Goal: Transaction & Acquisition: Purchase product/service

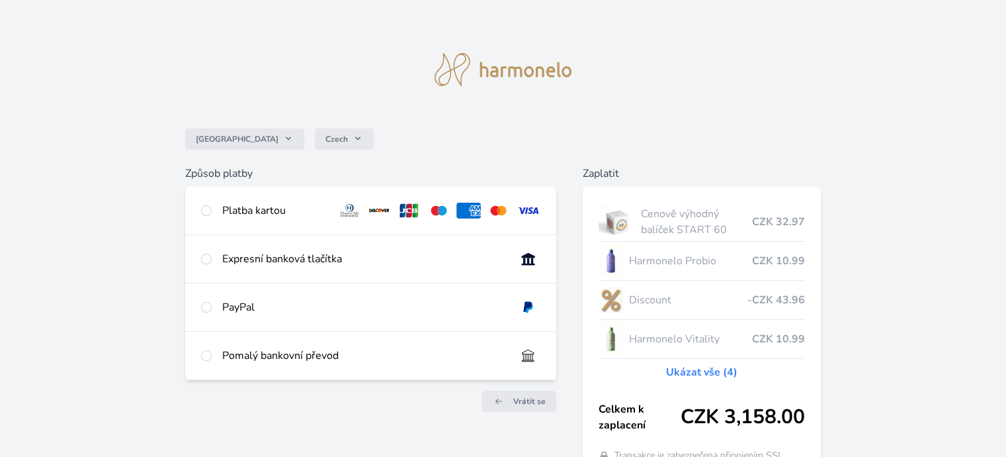
click at [234, 214] on div "Platba kartou" at bounding box center [274, 210] width 105 height 16
radio input "true"
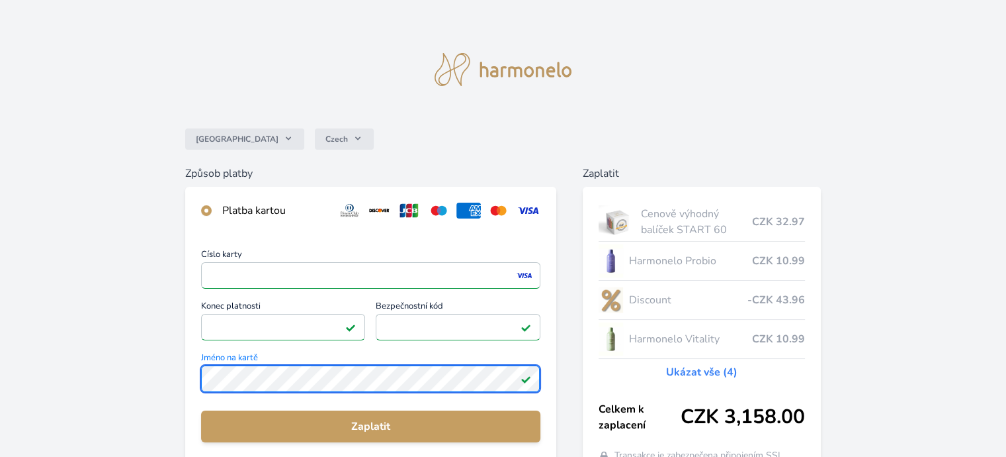
click at [109, 375] on div "Česko Czech Způsob platby Platba kartou Číslo karty <p>Your browser does not su…" at bounding box center [503, 344] width 1006 height 688
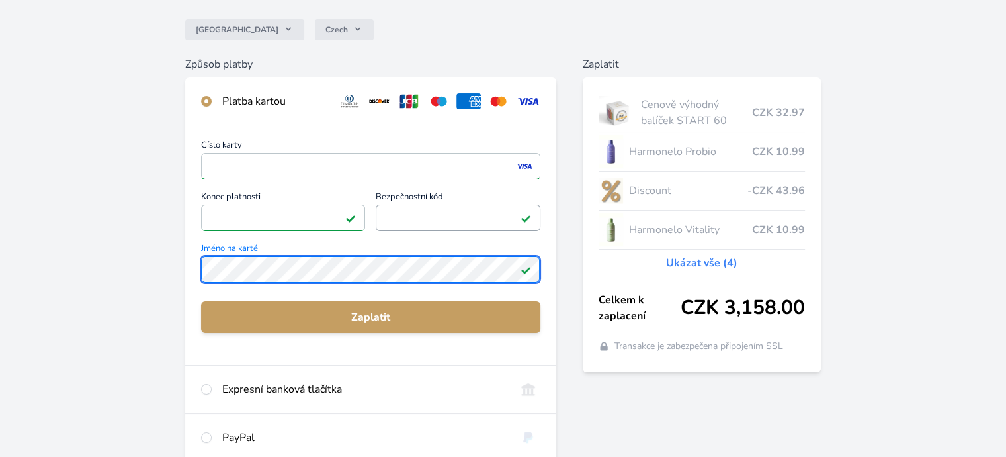
scroll to position [130, 0]
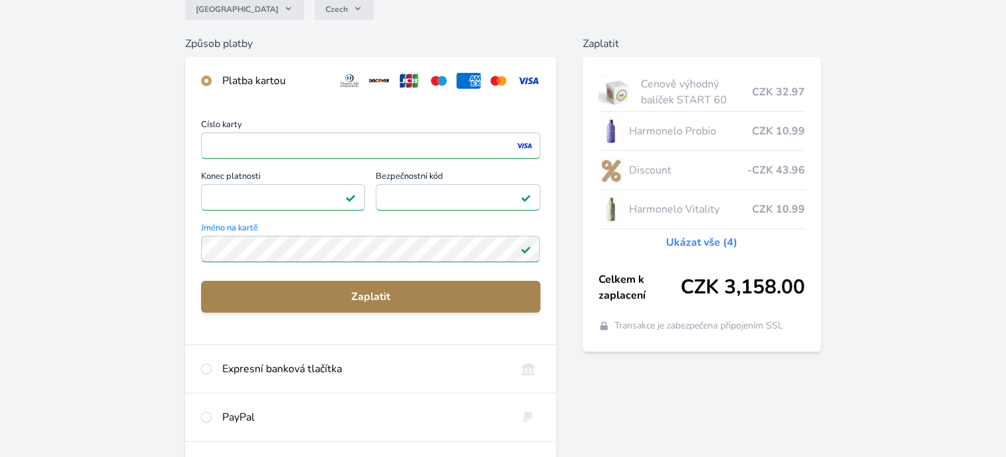
click at [390, 298] on span "Zaplatit" at bounding box center [371, 297] width 318 height 16
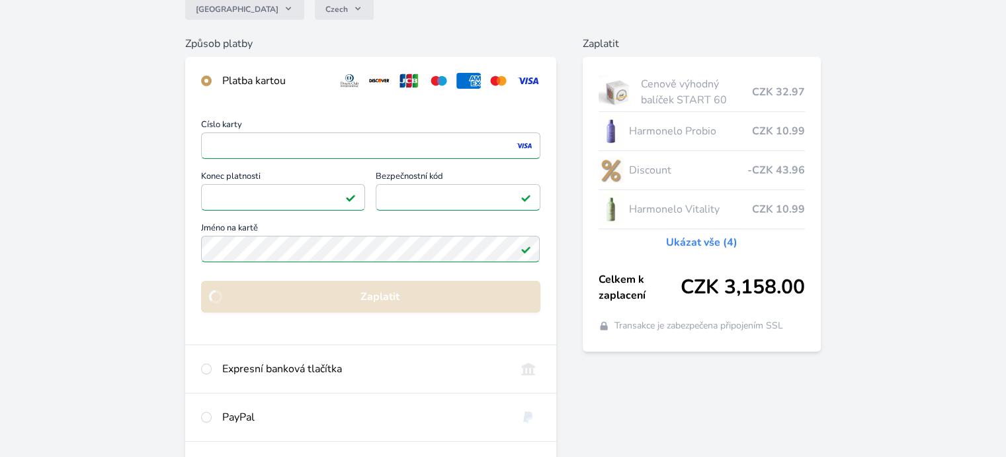
scroll to position [118, 0]
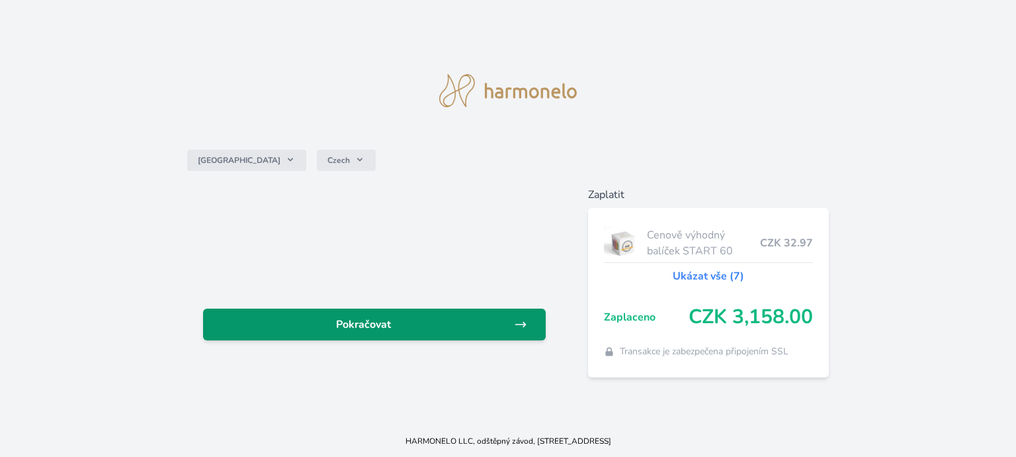
click at [361, 323] on span "Pokračovat" at bounding box center [364, 324] width 300 height 16
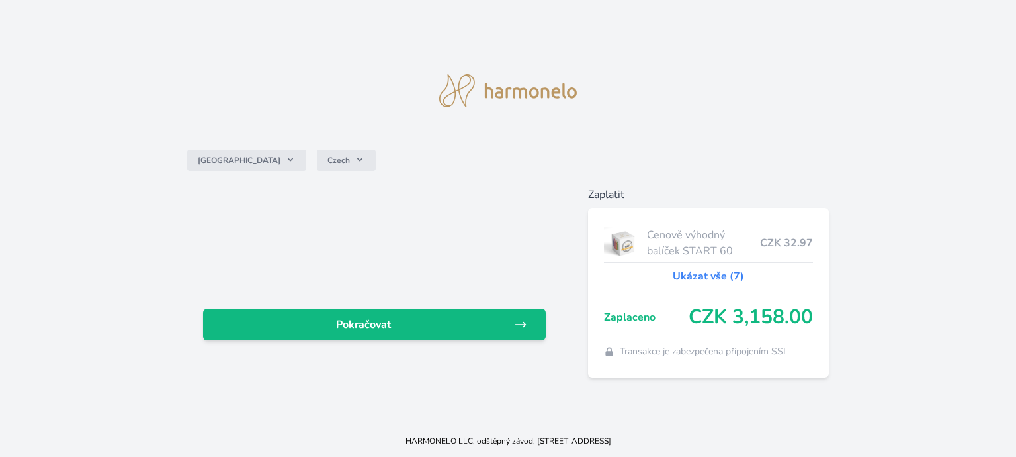
click at [456, 89] on img at bounding box center [508, 90] width 138 height 33
click at [485, 92] on img at bounding box center [508, 90] width 138 height 33
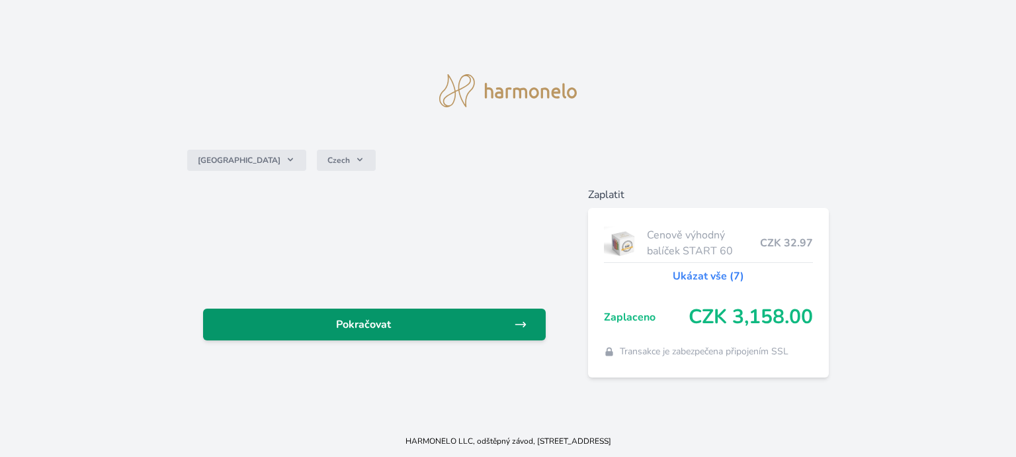
click at [396, 316] on link "Pokračovat" at bounding box center [374, 324] width 343 height 32
